Goal: Task Accomplishment & Management: Complete application form

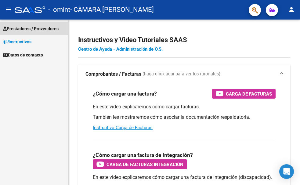
click at [36, 28] on span "Prestadores / Proveedores" at bounding box center [31, 28] width 56 height 7
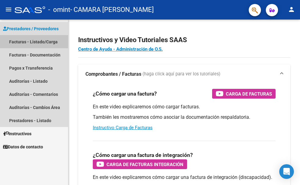
click at [27, 40] on link "Facturas - Listado/Carga" at bounding box center [34, 41] width 68 height 13
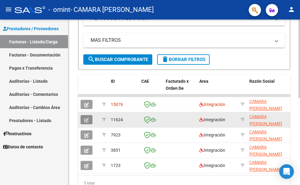
click at [84, 118] on button "button" at bounding box center [87, 119] width 12 height 9
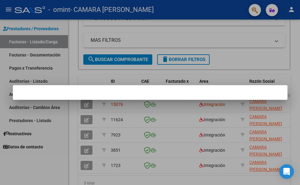
click at [82, 66] on div at bounding box center [150, 92] width 300 height 185
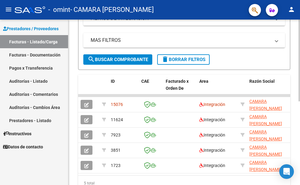
scroll to position [153, 0]
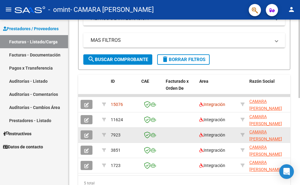
click at [85, 133] on icon "button" at bounding box center [86, 135] width 5 height 5
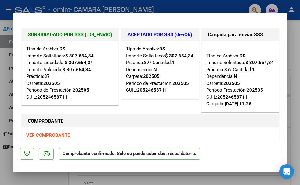
click at [86, 74] on div "Tipo de Archivo: DS Importe Solicitado: $ 307.654,34 Importe Liquidado: $ 307.6…" at bounding box center [70, 73] width 88 height 55
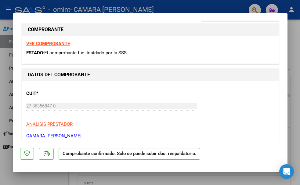
scroll to position [122, 0]
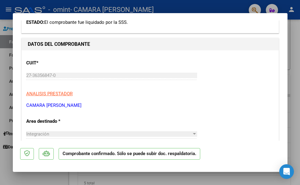
click at [294, 132] on div at bounding box center [150, 92] width 300 height 185
type input "$ 0,00"
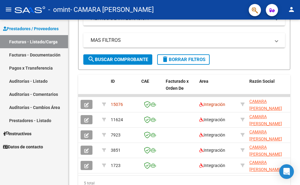
scroll to position [153, 0]
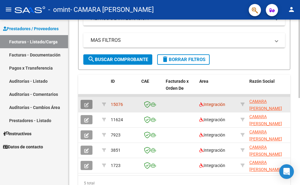
click at [86, 102] on span "button" at bounding box center [86, 104] width 5 height 5
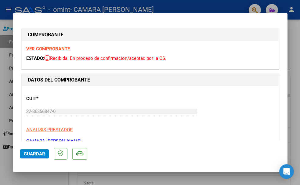
click at [292, 112] on div at bounding box center [150, 92] width 300 height 185
type input "$ 0,00"
